Goal: Navigation & Orientation: Go to known website

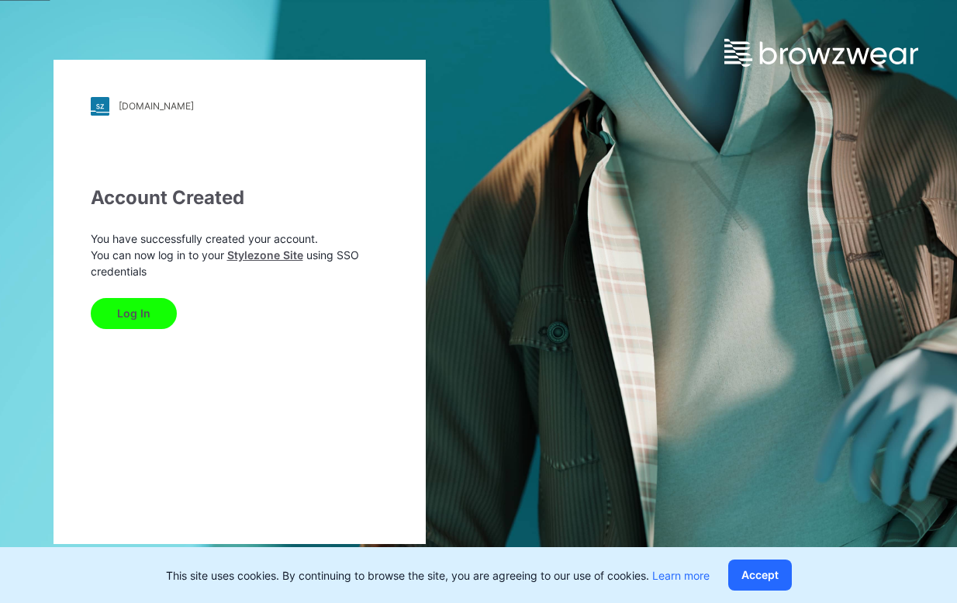
click at [123, 315] on button "Log In" at bounding box center [134, 313] width 86 height 31
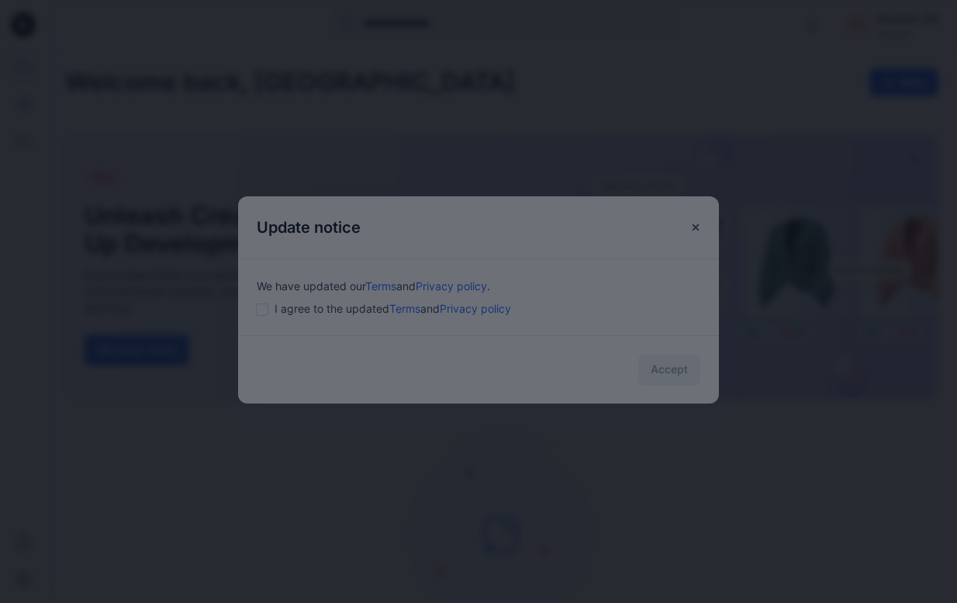
click at [693, 229] on div at bounding box center [478, 301] width 957 height 603
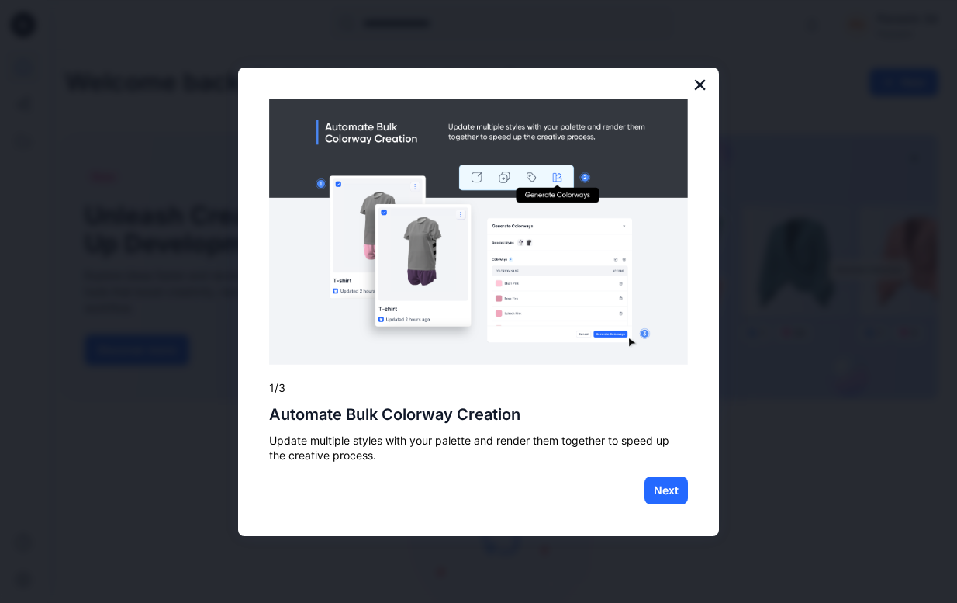
click at [698, 91] on button "×" at bounding box center [700, 84] width 15 height 25
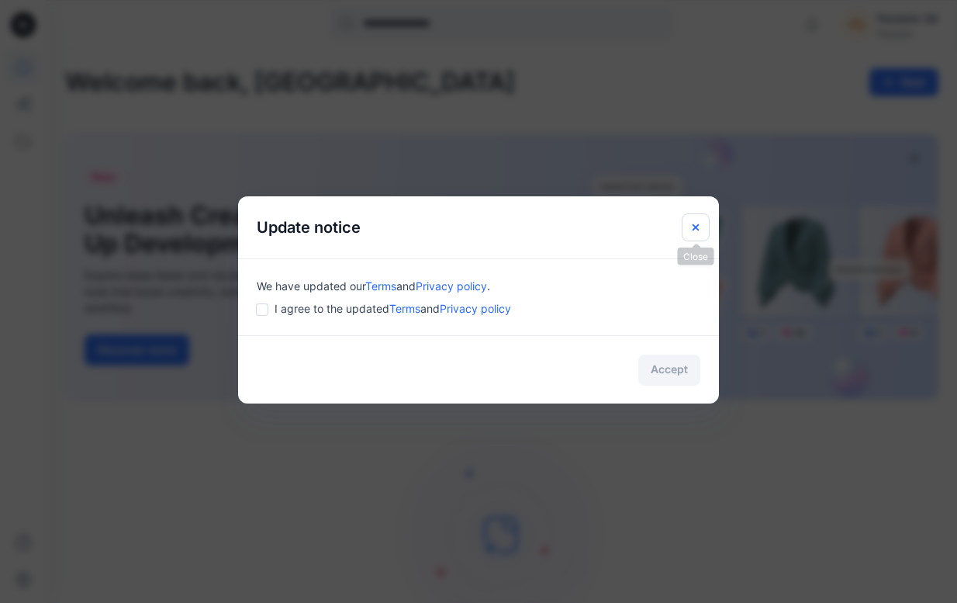
click at [693, 228] on icon "Close" at bounding box center [695, 227] width 12 height 12
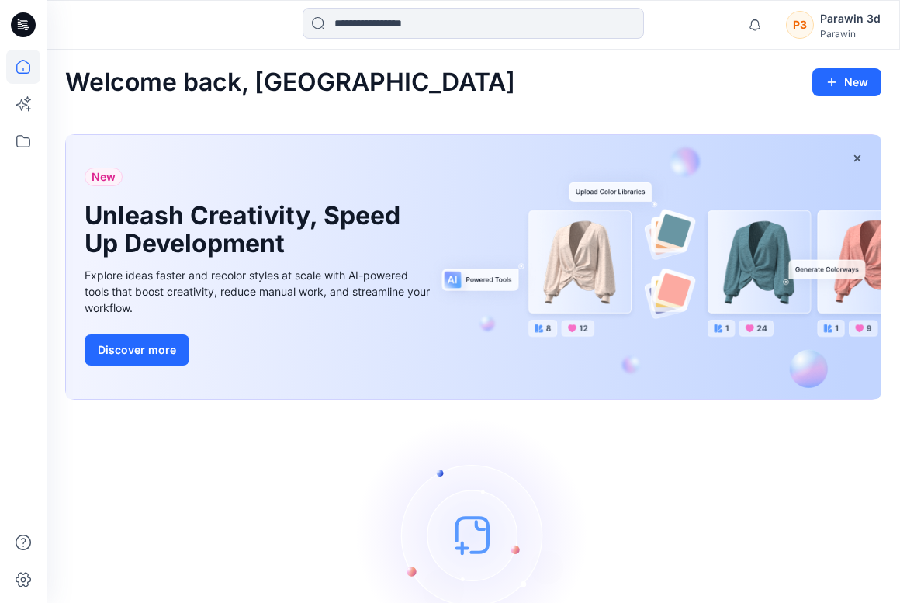
click at [648, 78] on div "Welcome back, Parawin New" at bounding box center [473, 82] width 816 height 29
